Goal: Task Accomplishment & Management: Manage account settings

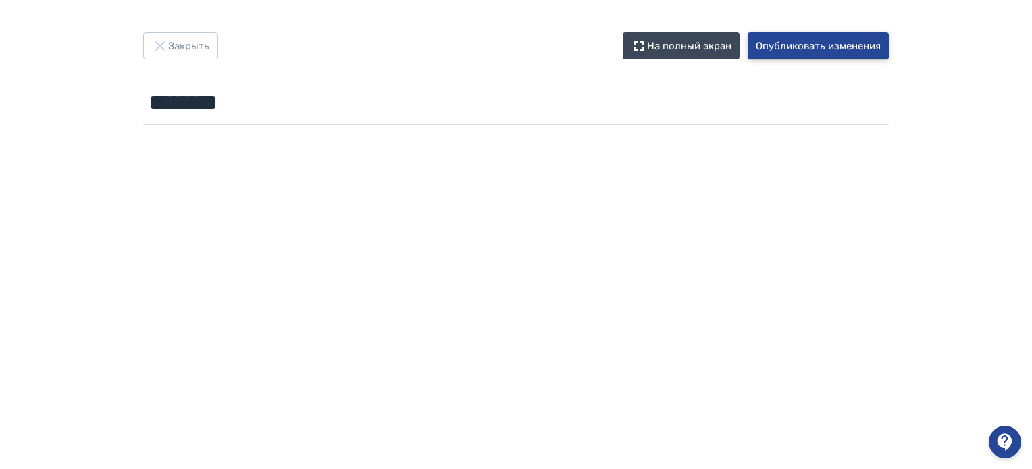
click at [792, 47] on button "Опубликовать изменения" at bounding box center [818, 45] width 141 height 27
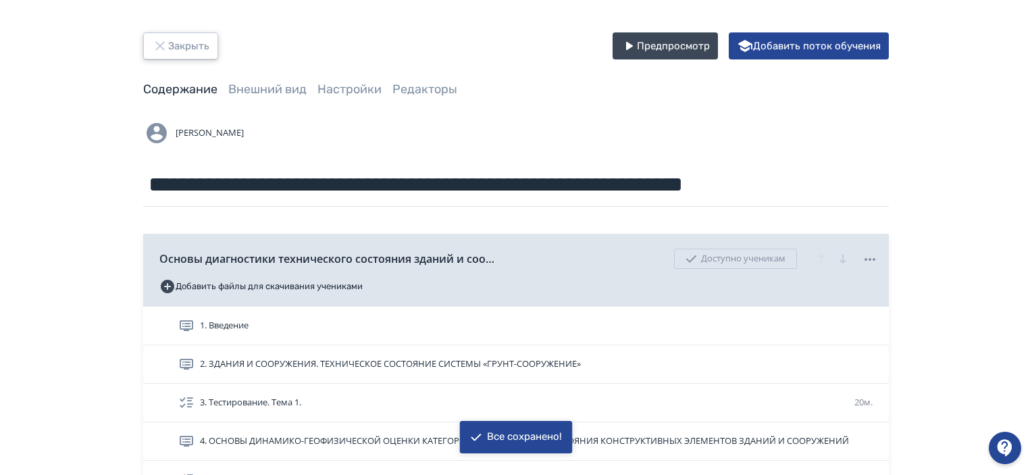
drag, startPoint x: 166, startPoint y: 33, endPoint x: 428, endPoint y: 51, distance: 262.0
click at [428, 51] on div "Закрыть Предпросмотр Добавить поток обучения" at bounding box center [516, 45] width 746 height 27
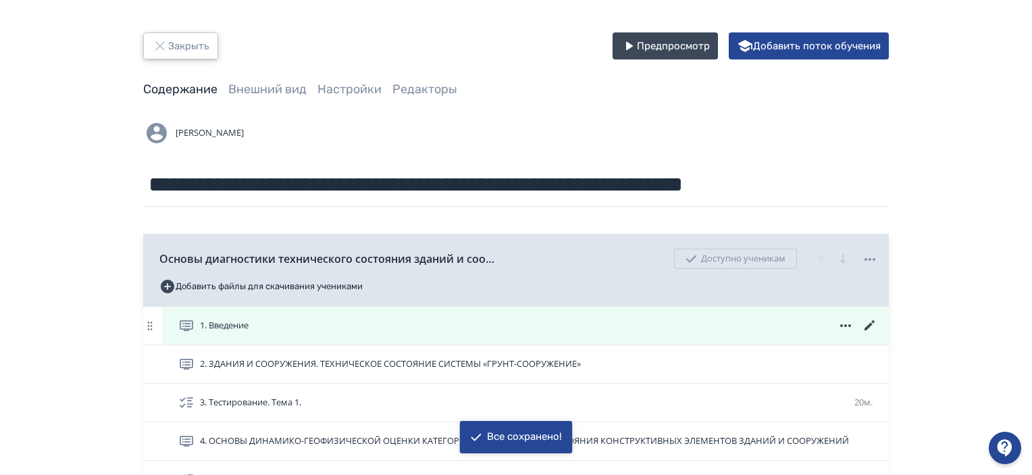
click at [224, 329] on span "1. Введение" at bounding box center [224, 326] width 49 height 14
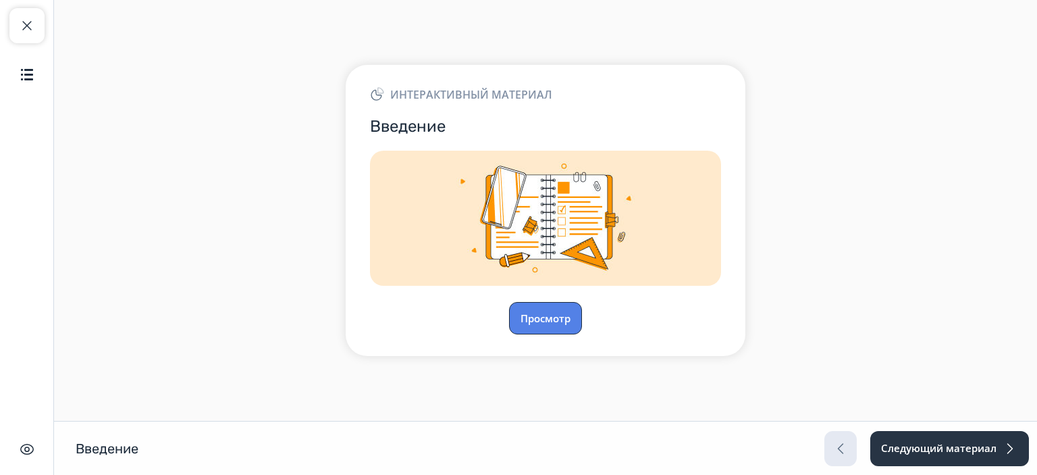
click at [565, 315] on button "Просмотр" at bounding box center [545, 318] width 73 height 32
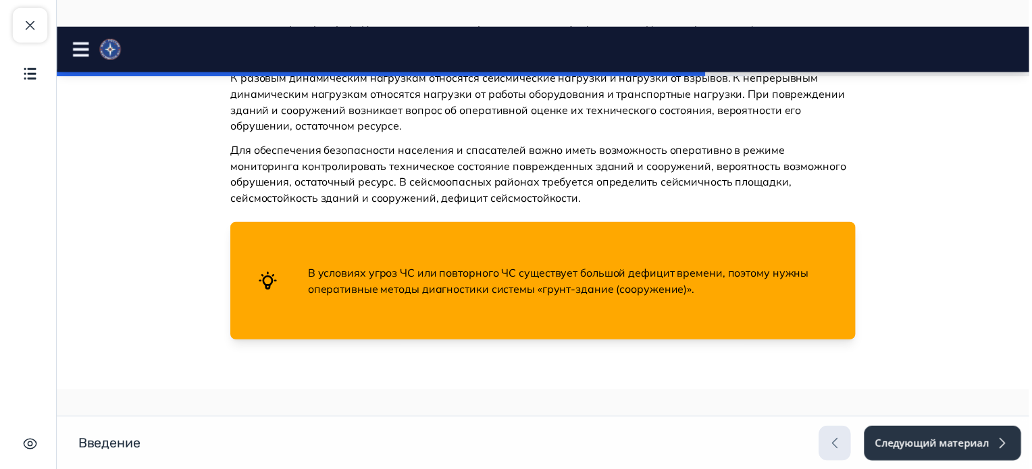
scroll to position [248, 0]
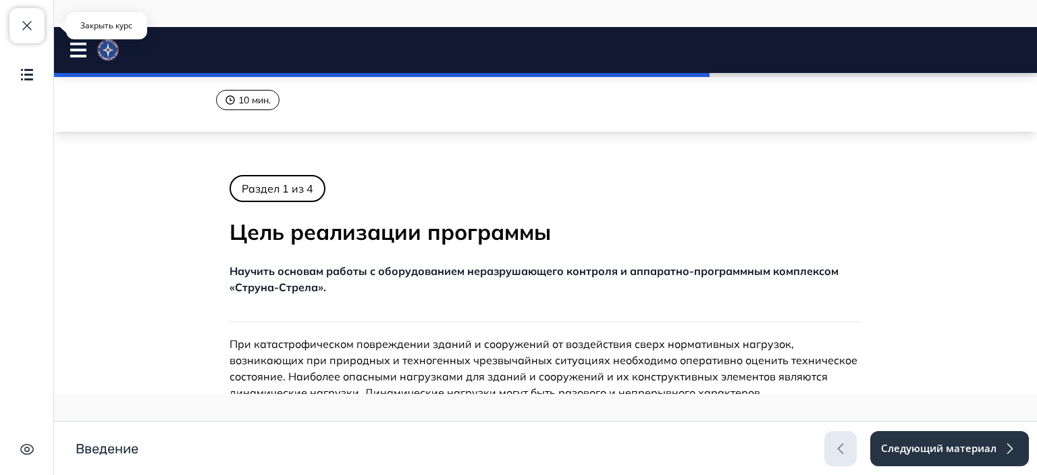
click at [27, 25] on span "button" at bounding box center [27, 26] width 16 height 16
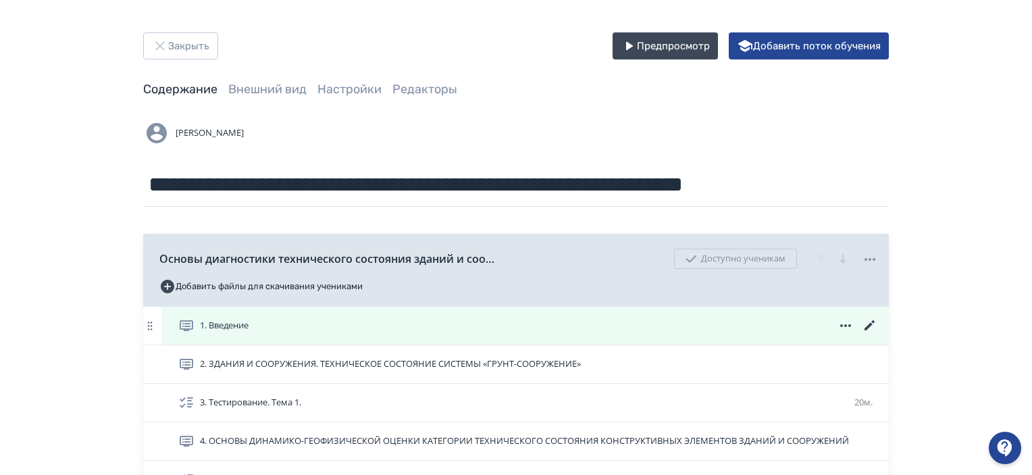
click at [870, 326] on icon at bounding box center [870, 325] width 10 height 10
